Goal: Navigation & Orientation: Find specific page/section

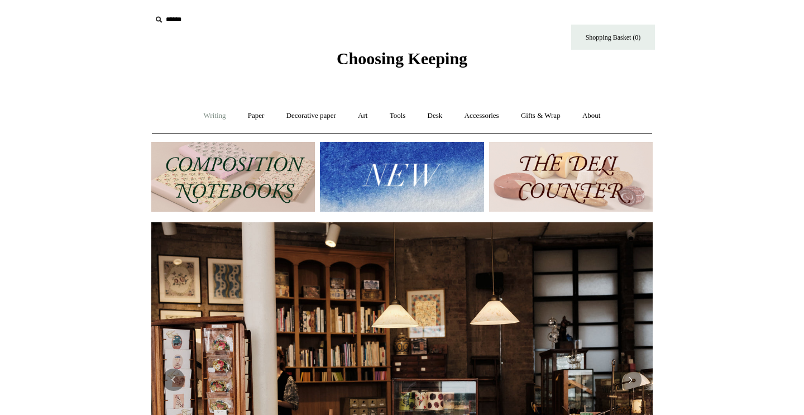
click at [212, 111] on link "Writing +" at bounding box center [215, 116] width 42 height 30
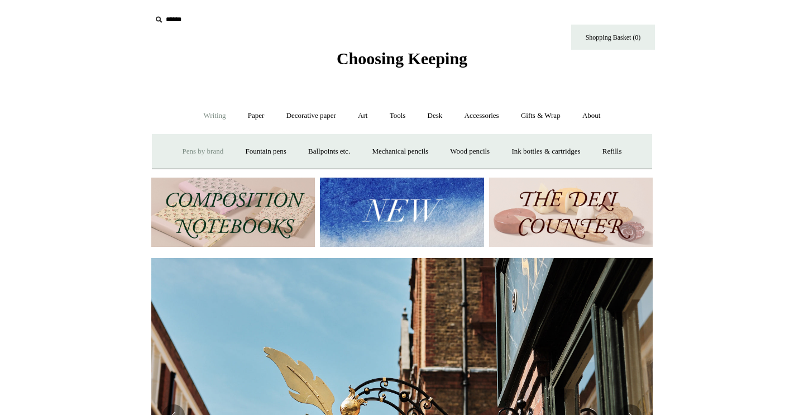
scroll to position [0, 502]
click at [269, 150] on link "Fountain pens +" at bounding box center [265, 152] width 61 height 30
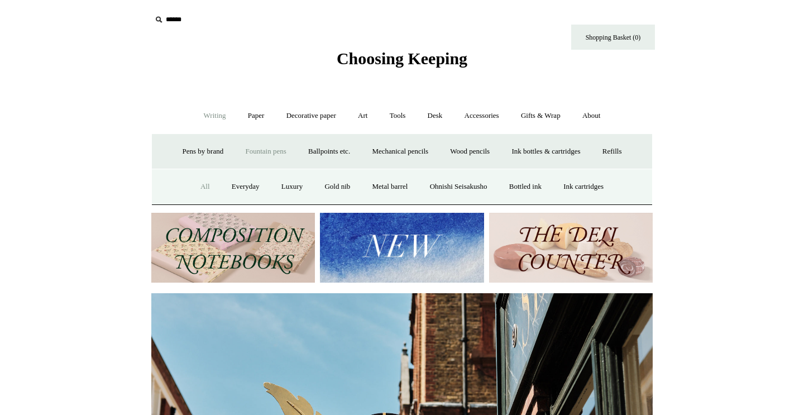
click at [196, 186] on link "All" at bounding box center [205, 187] width 30 height 30
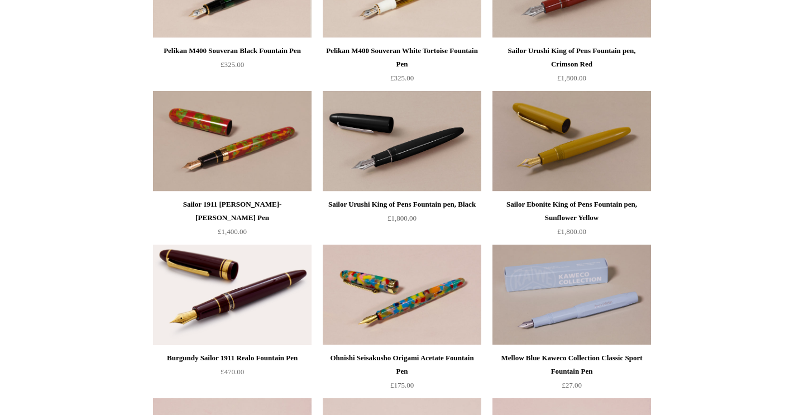
scroll to position [3432, 0]
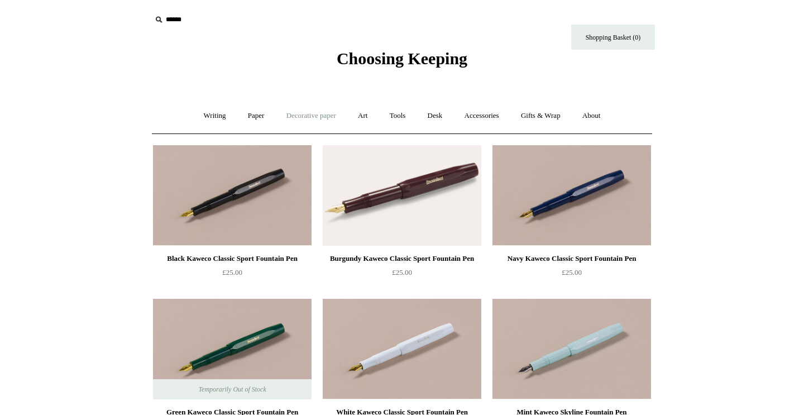
scroll to position [0, 0]
click at [251, 114] on link "Paper +" at bounding box center [256, 116] width 37 height 30
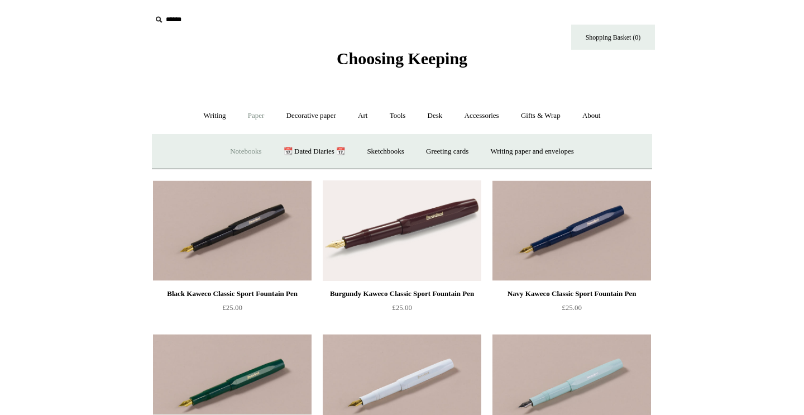
click at [241, 148] on link "Notebooks +" at bounding box center [245, 152] width 51 height 30
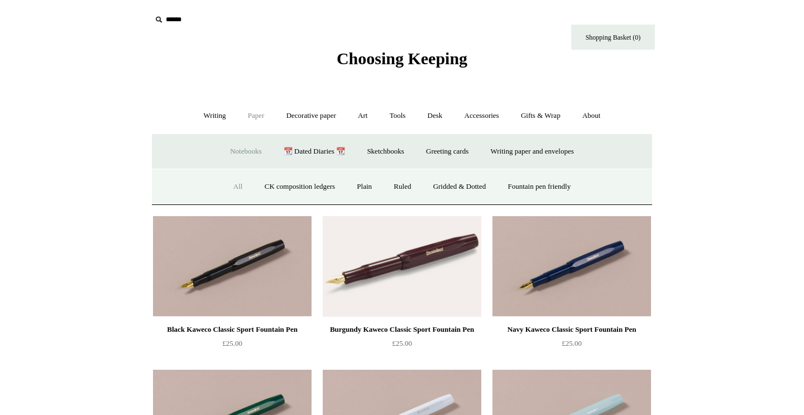
click at [226, 187] on link "All" at bounding box center [238, 187] width 30 height 30
